Goal: Transaction & Acquisition: Purchase product/service

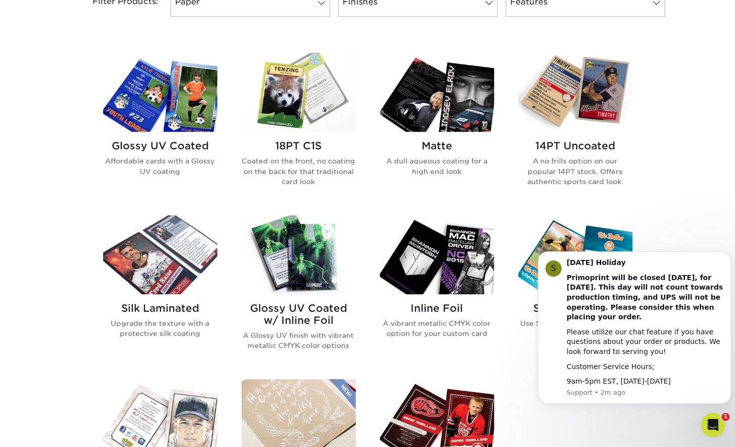
scroll to position [456, 0]
click at [135, 146] on h2 "Glossy UV Coated" at bounding box center [160, 145] width 114 height 12
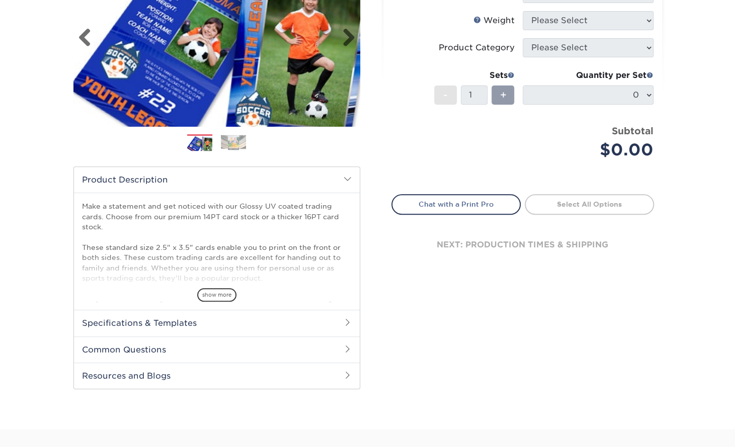
scroll to position [171, 0]
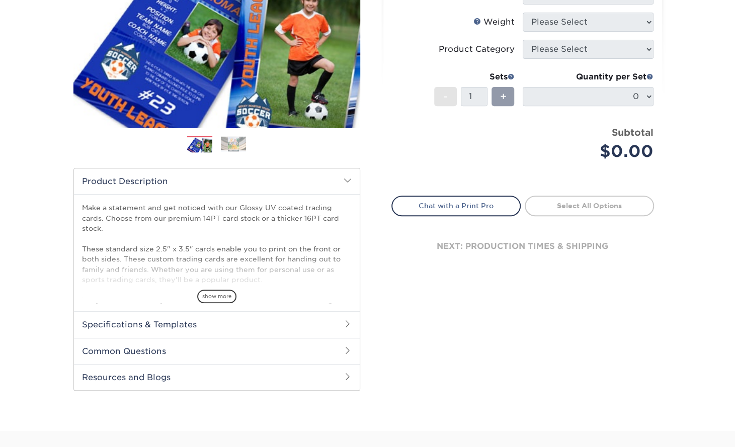
click at [236, 148] on img at bounding box center [233, 144] width 25 height 16
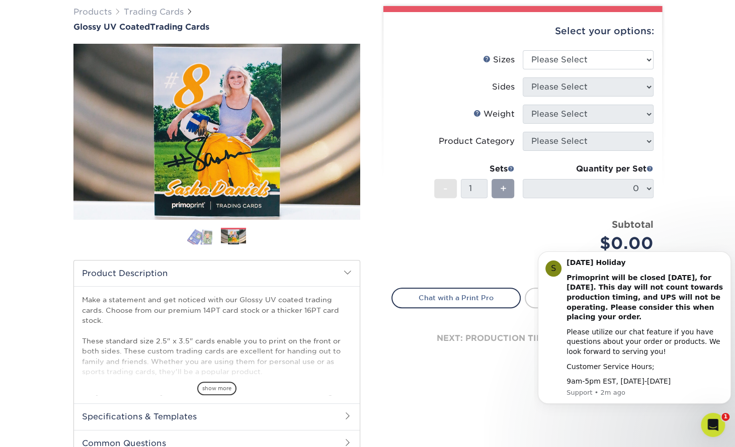
scroll to position [79, 0]
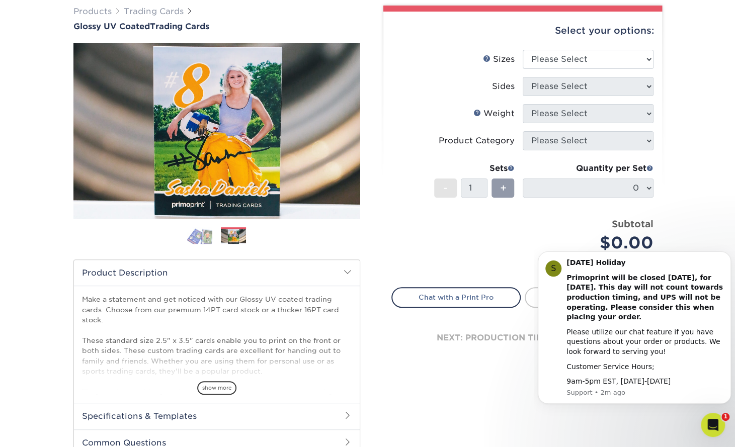
click at [203, 238] on img at bounding box center [199, 236] width 25 height 18
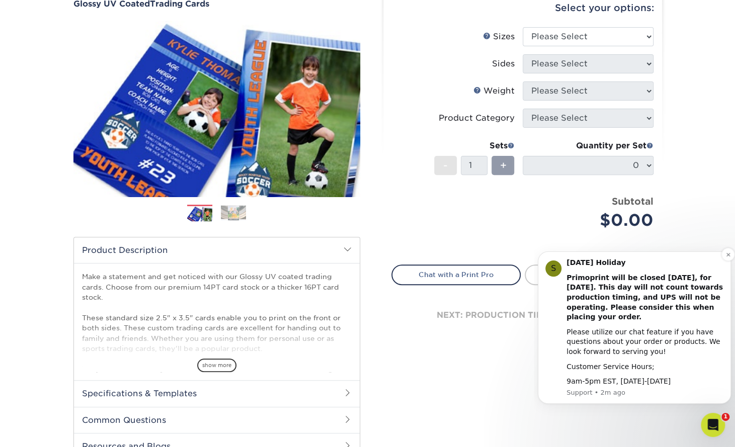
scroll to position [101, 0]
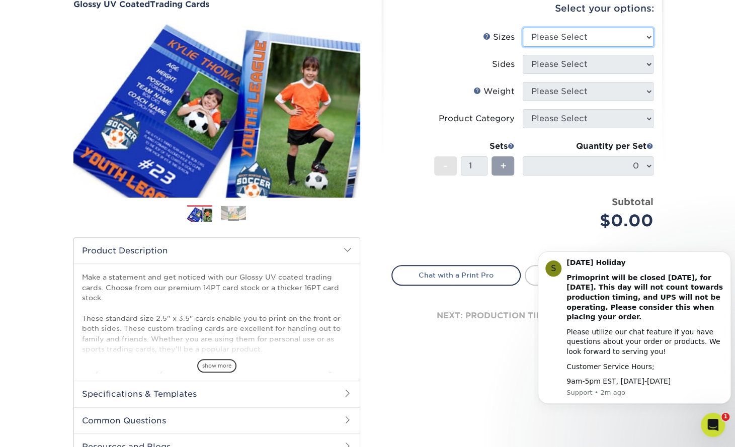
click at [644, 34] on select "Please Select 2.5" x 3.5"" at bounding box center [588, 37] width 131 height 19
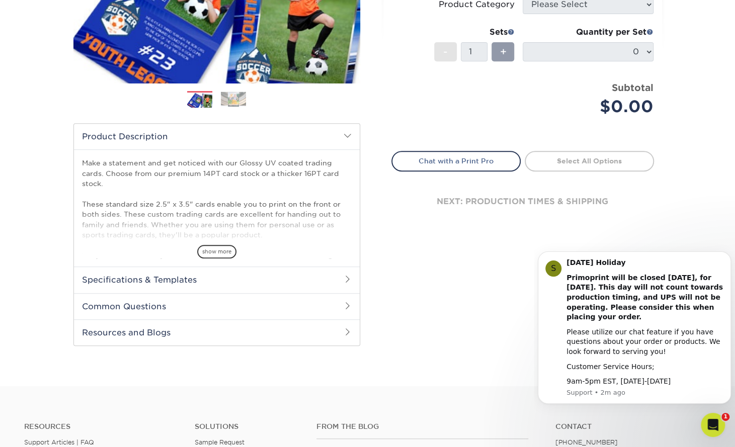
scroll to position [218, 0]
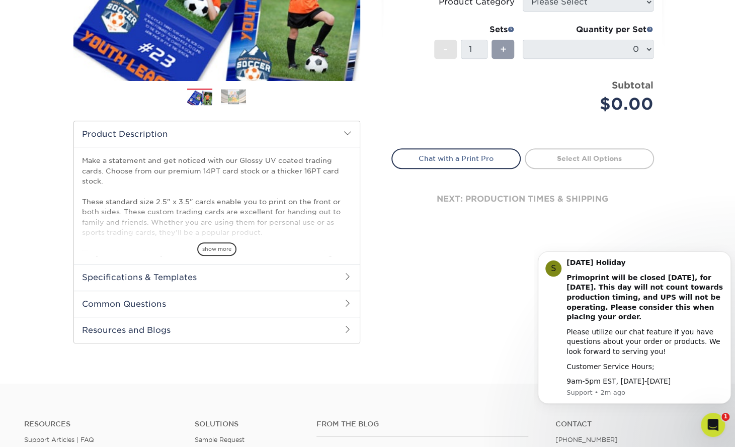
click at [306, 270] on h2 "Specifications & Templates" at bounding box center [217, 277] width 286 height 26
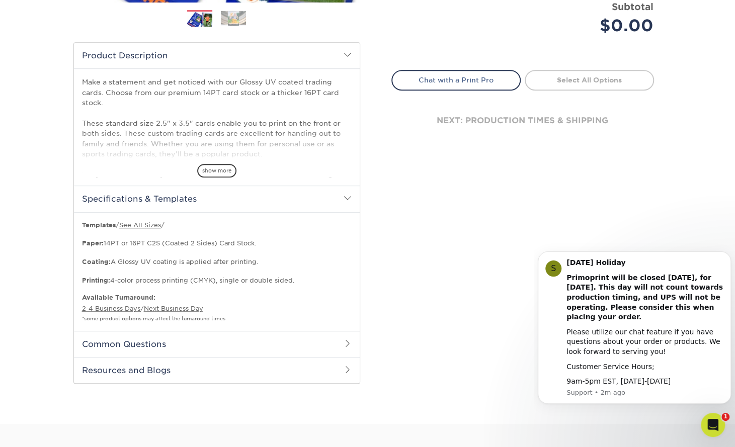
scroll to position [297, 0]
click at [323, 346] on h2 "Common Questions" at bounding box center [217, 343] width 286 height 26
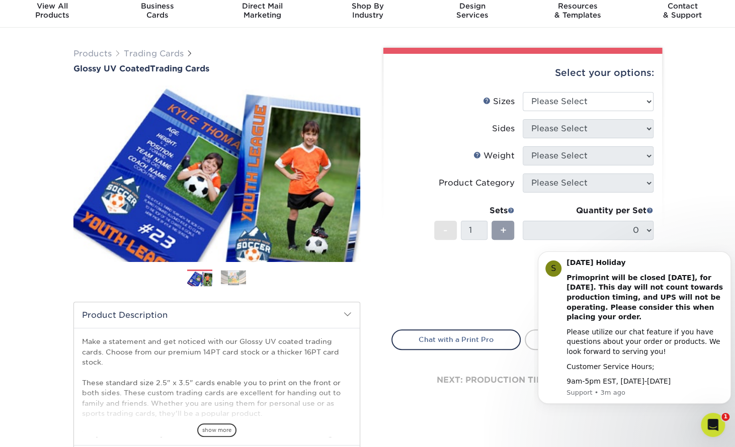
scroll to position [36, 0]
